Goal: Information Seeking & Learning: Learn about a topic

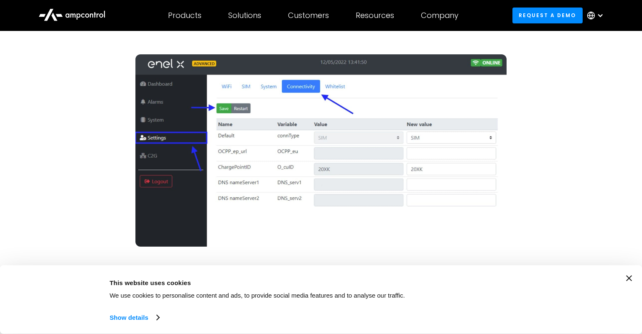
scroll to position [1588, 0]
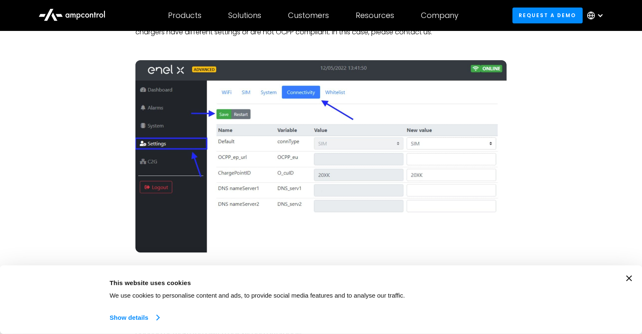
click at [138, 316] on link "Show details" at bounding box center [133, 317] width 49 height 13
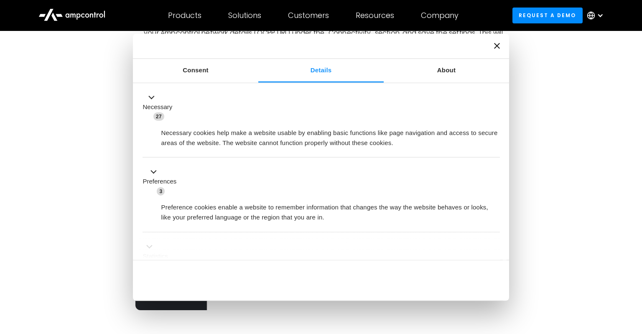
scroll to position [1545, 0]
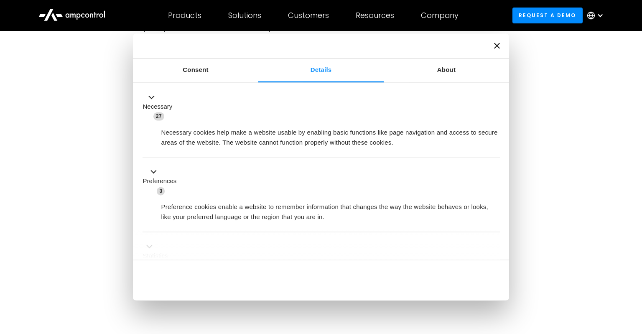
click at [495, 46] on icon "Close banner" at bounding box center [497, 46] width 6 height 6
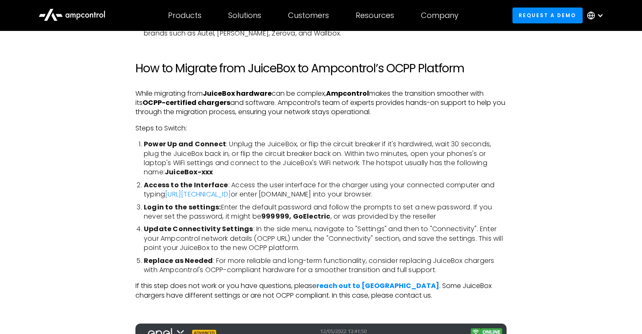
scroll to position [1324, 0]
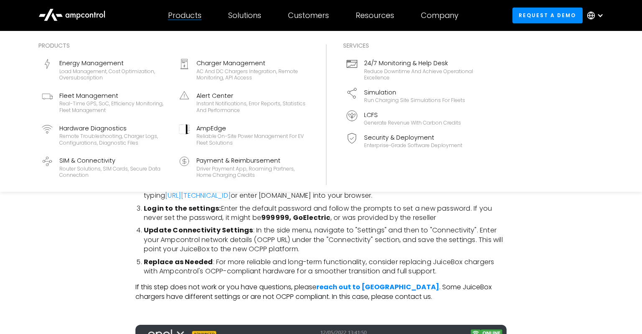
click at [183, 18] on div "Products" at bounding box center [184, 15] width 33 height 9
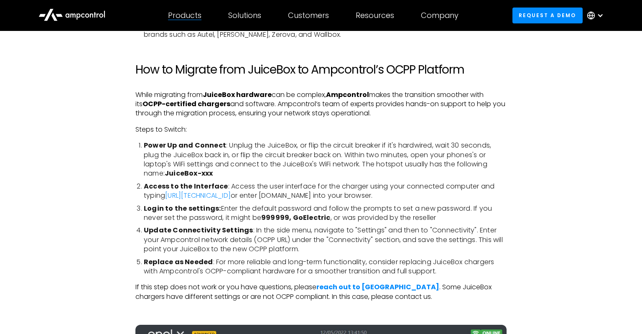
click at [183, 18] on div "Products" at bounding box center [184, 15] width 33 height 9
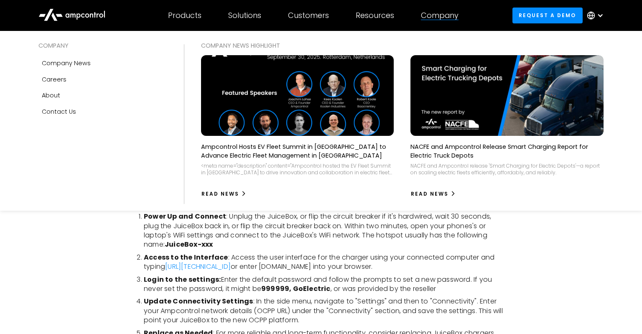
scroll to position [1250, 0]
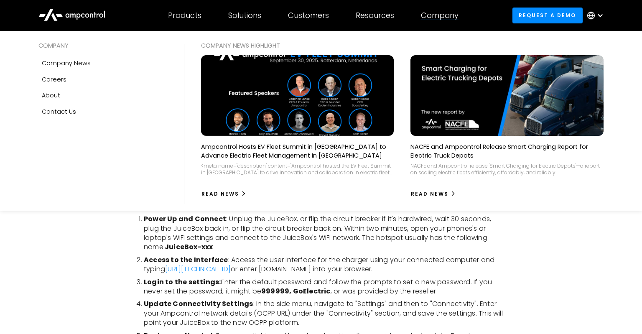
click at [441, 13] on div "Company" at bounding box center [440, 15] width 38 height 9
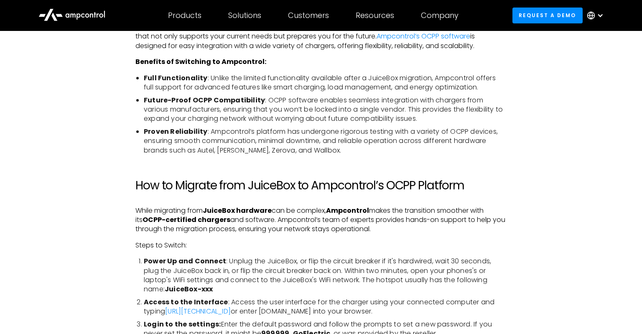
scroll to position [1206, 0]
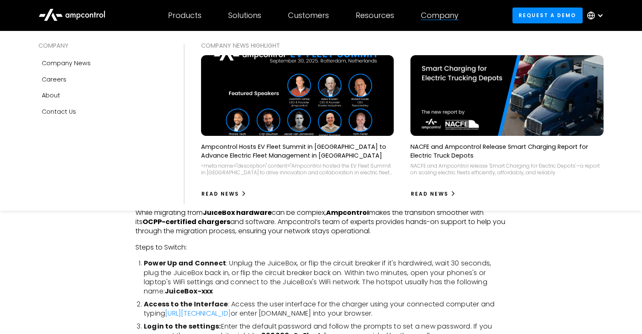
click at [450, 16] on div "Company" at bounding box center [440, 15] width 38 height 9
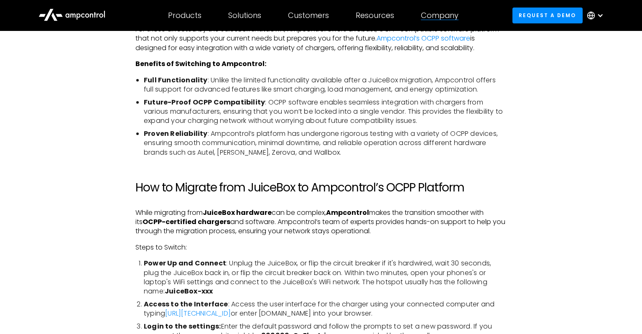
click at [450, 16] on div "Company" at bounding box center [440, 15] width 38 height 9
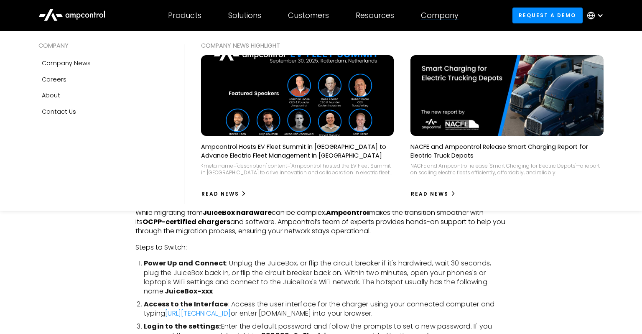
click at [450, 16] on div "Company" at bounding box center [440, 15] width 38 height 9
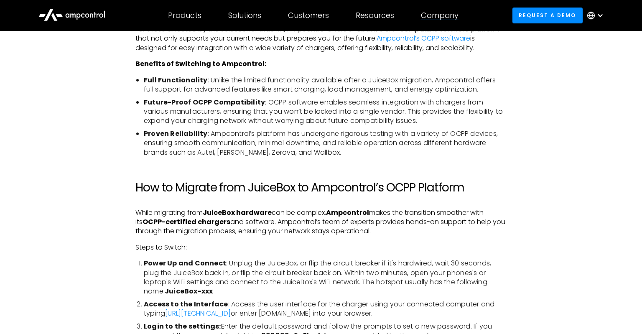
click at [450, 16] on div "Company" at bounding box center [440, 15] width 38 height 9
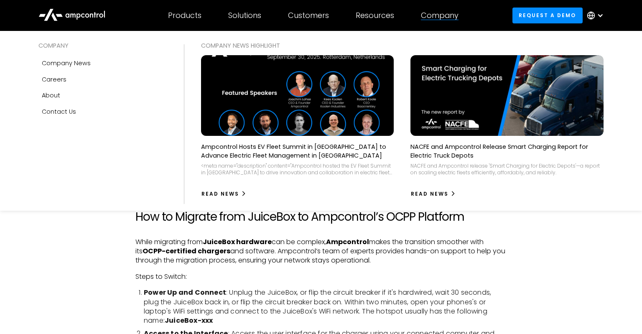
scroll to position [1118, 0]
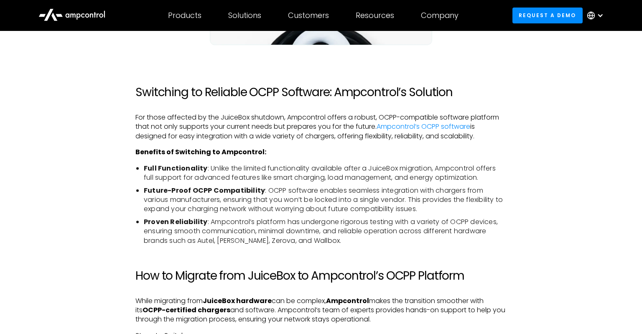
click at [601, 15] on div at bounding box center [600, 15] width 7 height 7
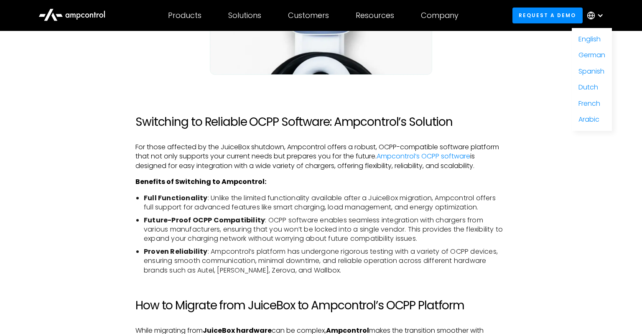
scroll to position [1133, 0]
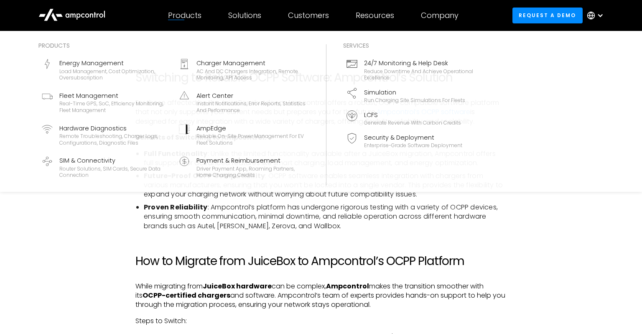
click at [190, 17] on div "Products" at bounding box center [184, 15] width 33 height 9
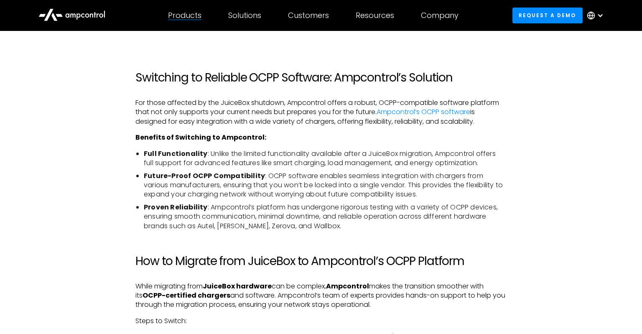
click at [193, 17] on div "Products" at bounding box center [184, 15] width 33 height 9
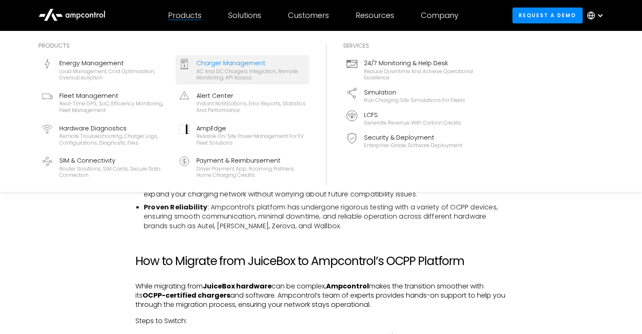
click at [208, 74] on div "AC and DC chargers integration, remote monitoring, API access" at bounding box center [250, 74] width 109 height 13
